Goal: Transaction & Acquisition: Subscribe to service/newsletter

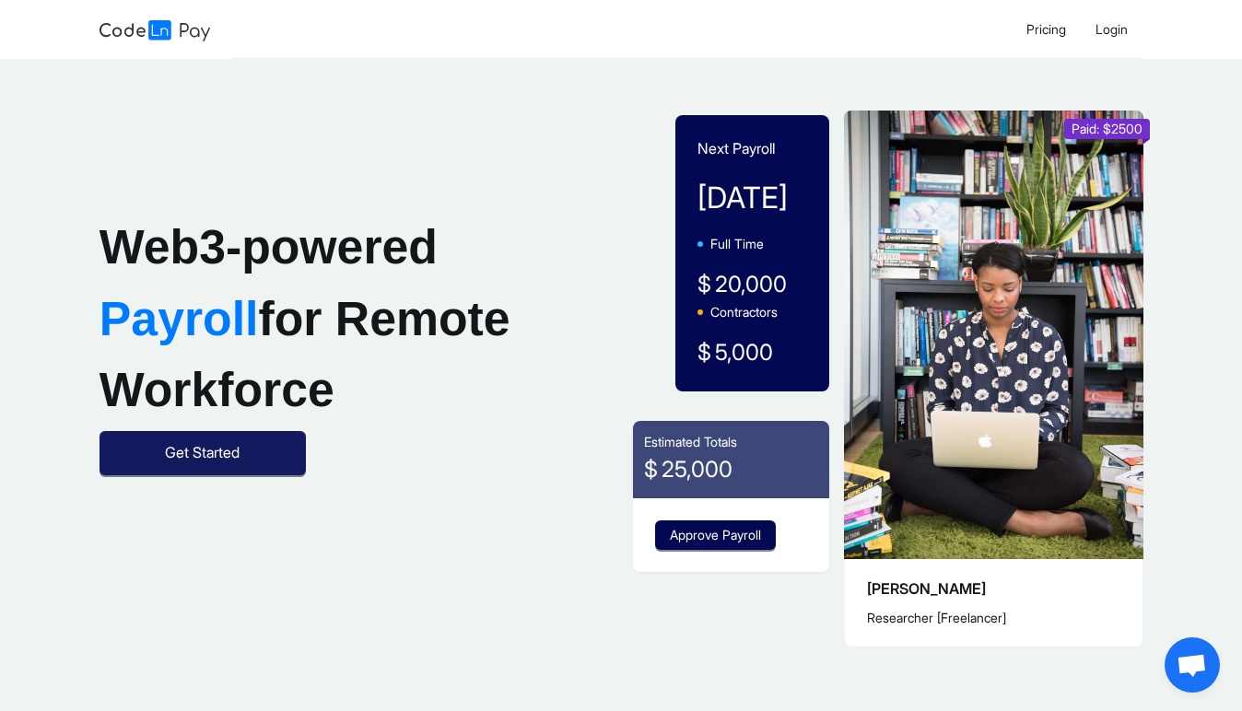
click at [267, 476] on button "Get Started" at bounding box center [203, 453] width 206 height 44
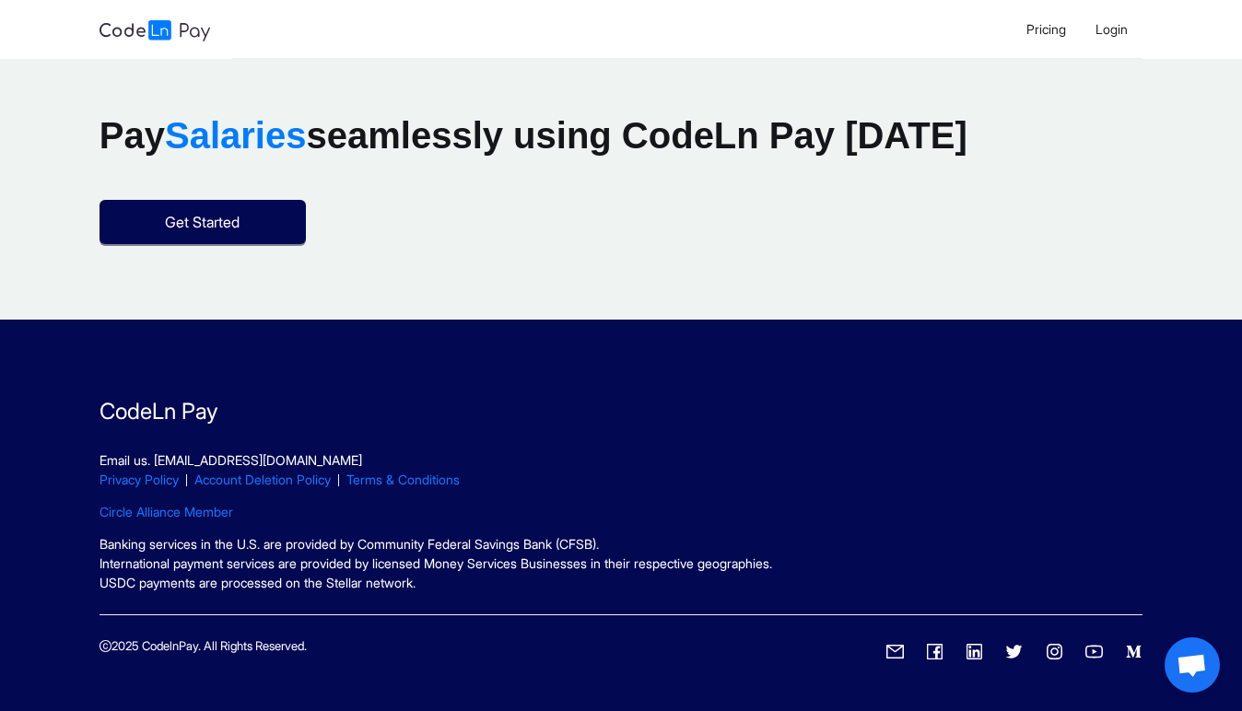
scroll to position [2493, 0]
click at [776, 658] on div "2025 CodelnPay. All Rights Reserved." at bounding box center [621, 653] width 1043 height 30
click at [1028, 676] on footer "CodeLn Pay Email us. info@codelnpay.com Privacy Policy Account Deletion Policy …" at bounding box center [621, 516] width 1242 height 392
click at [1014, 652] on icon "twitter" at bounding box center [1014, 651] width 17 height 13
click at [978, 652] on icon "linkedin" at bounding box center [975, 652] width 16 height 16
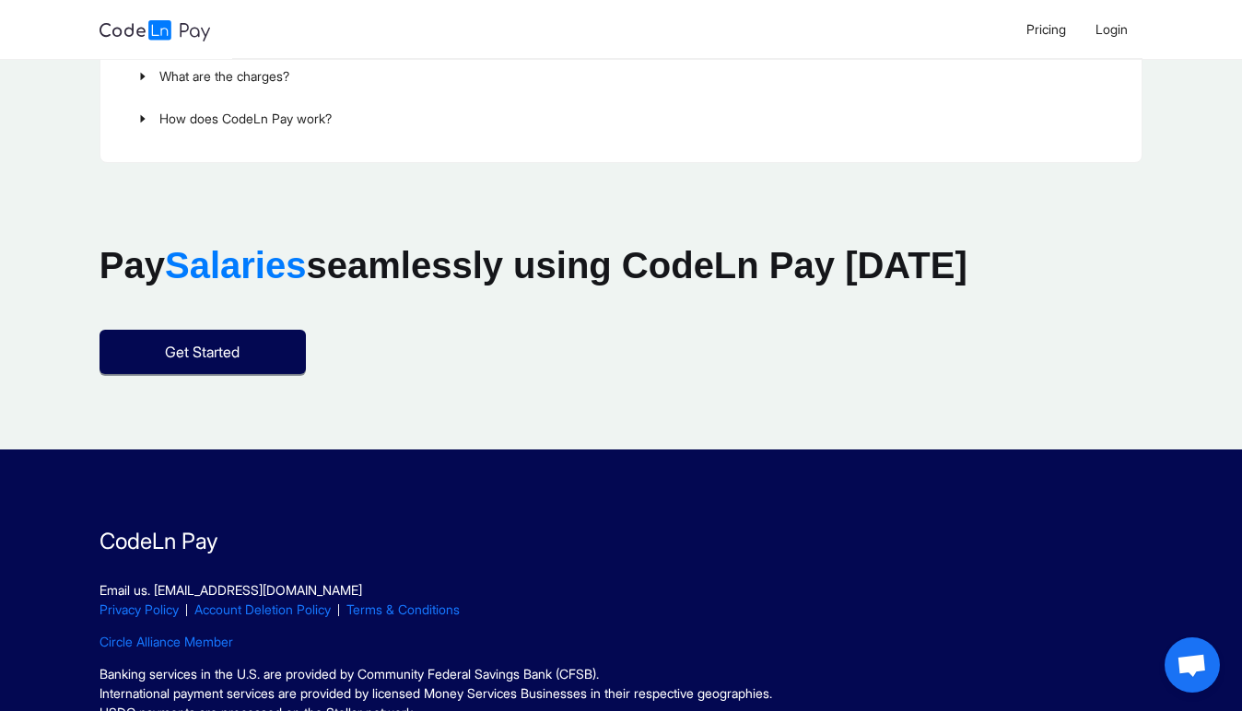
scroll to position [2493, 0]
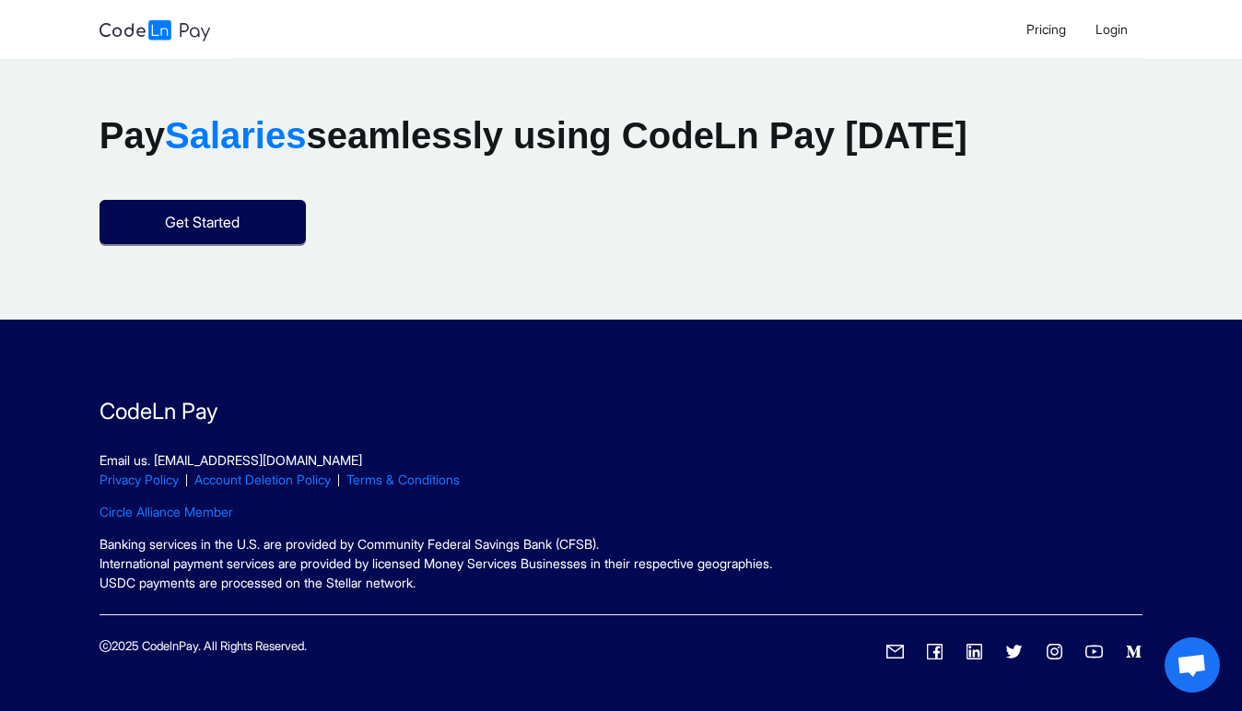
click at [1018, 652] on icon "twitter" at bounding box center [1014, 651] width 17 height 13
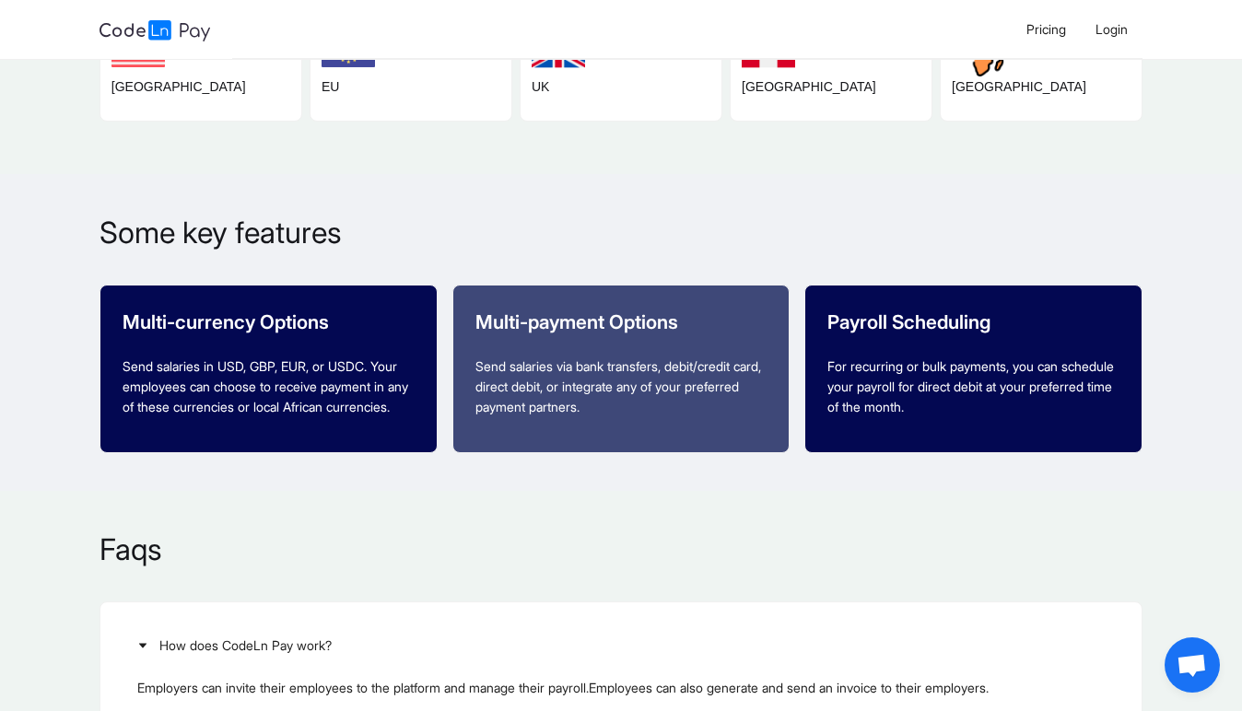
scroll to position [0, 0]
